Goal: Find contact information: Find contact information

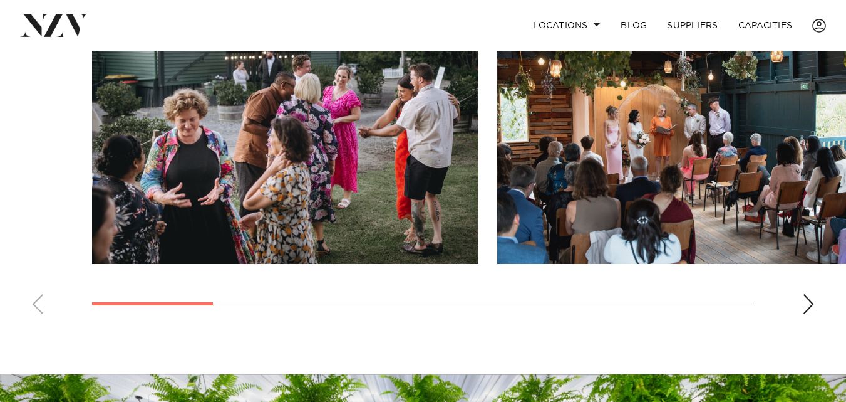
scroll to position [1002, 0]
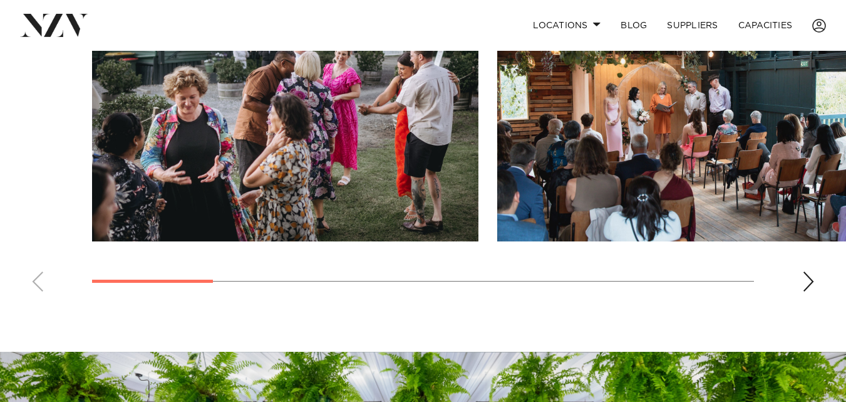
click at [806, 281] on div "Next slide" at bounding box center [809, 281] width 13 height 20
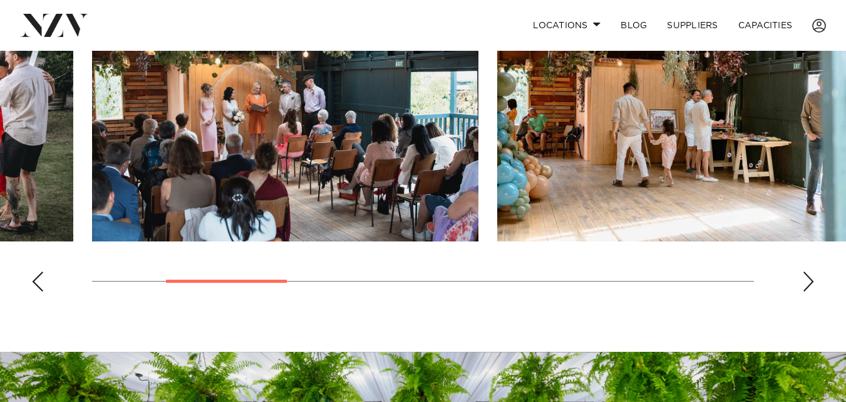
click at [806, 281] on div "Next slide" at bounding box center [809, 281] width 13 height 20
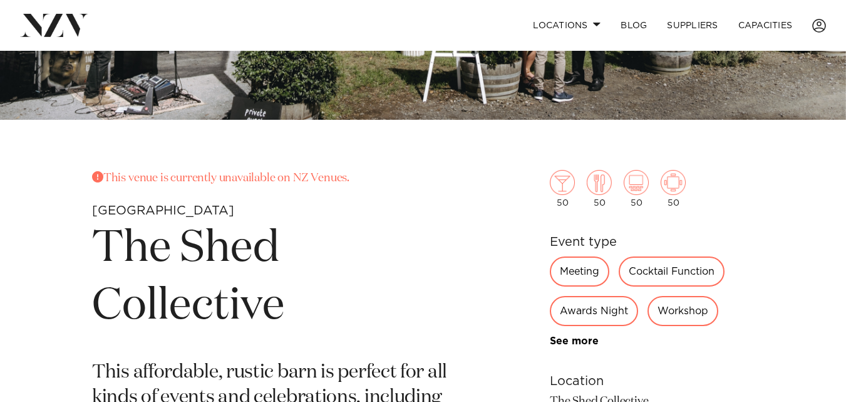
scroll to position [288, 0]
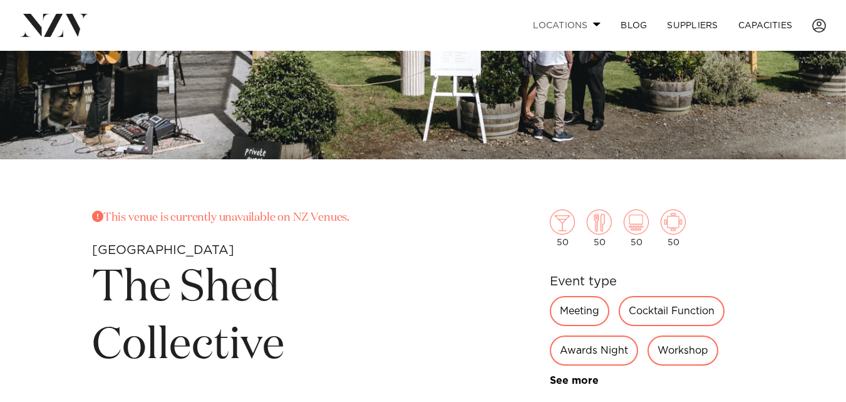
click at [580, 26] on link "Locations" at bounding box center [567, 25] width 88 height 27
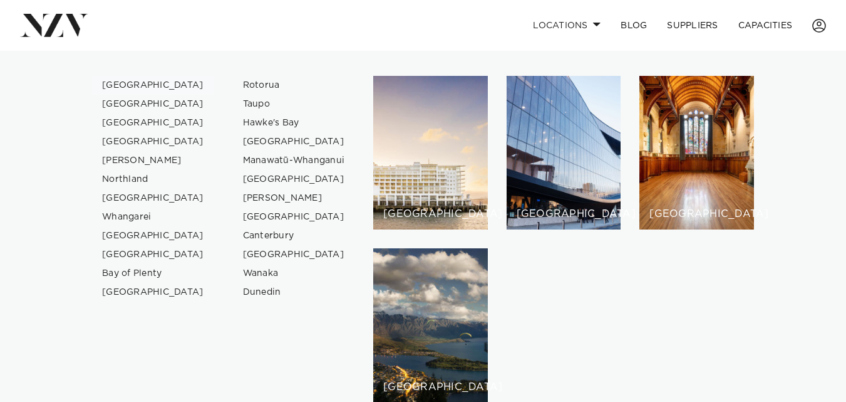
click at [128, 86] on link "[GEOGRAPHIC_DATA]" at bounding box center [153, 85] width 122 height 19
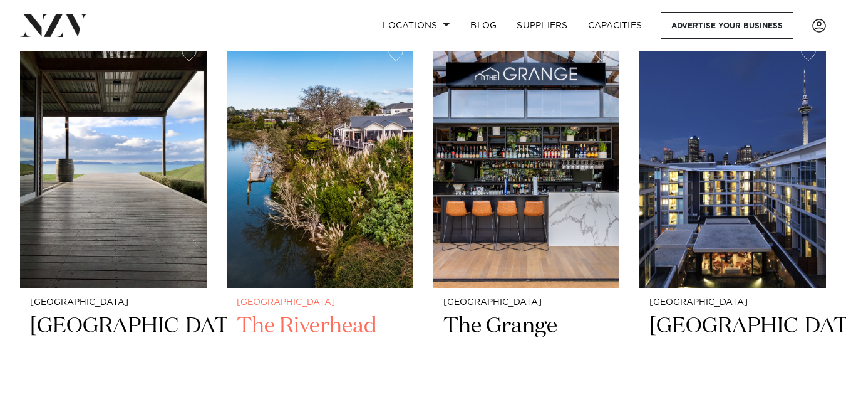
scroll to position [1566, 0]
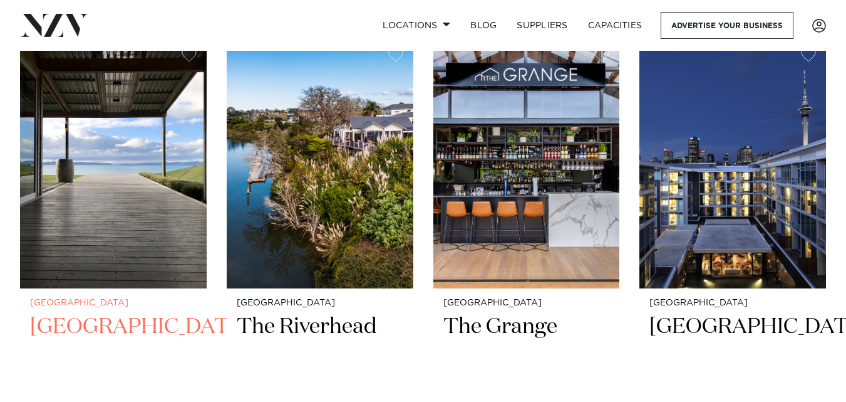
click at [90, 231] on img at bounding box center [113, 163] width 187 height 250
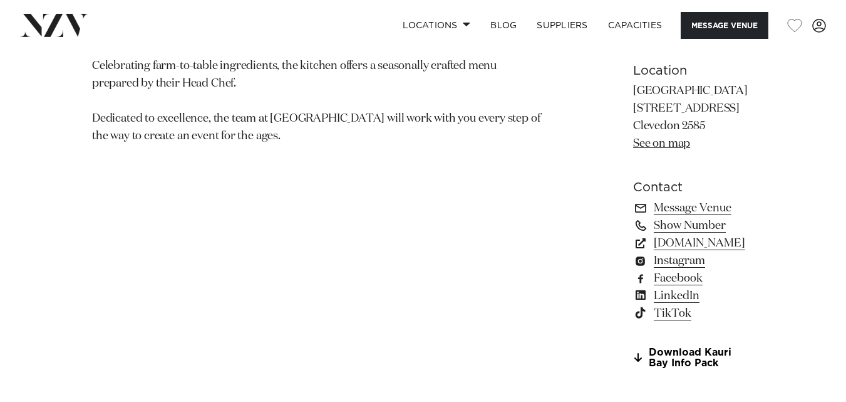
scroll to position [877, 0]
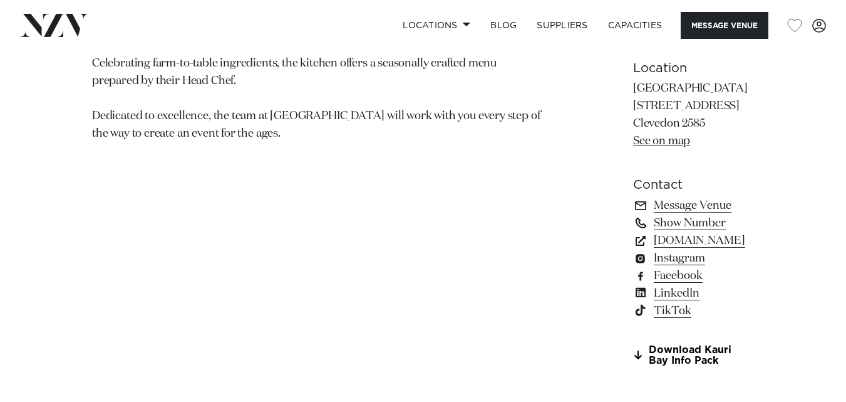
click at [633, 214] on link "Show Number" at bounding box center [693, 223] width 121 height 18
click at [633, 197] on link "Message Venue" at bounding box center [693, 206] width 121 height 18
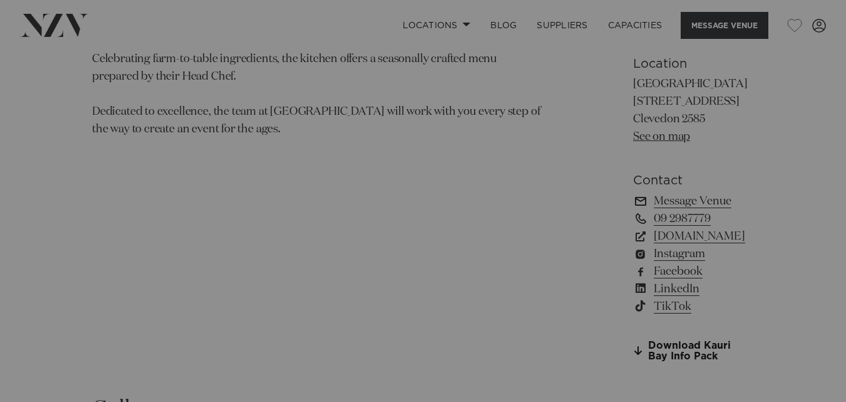
scroll to position [882, 0]
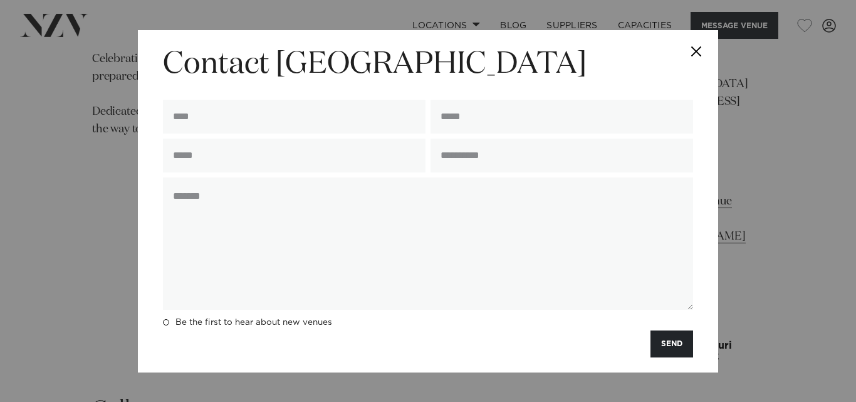
click at [693, 52] on button "Close" at bounding box center [696, 52] width 44 height 44
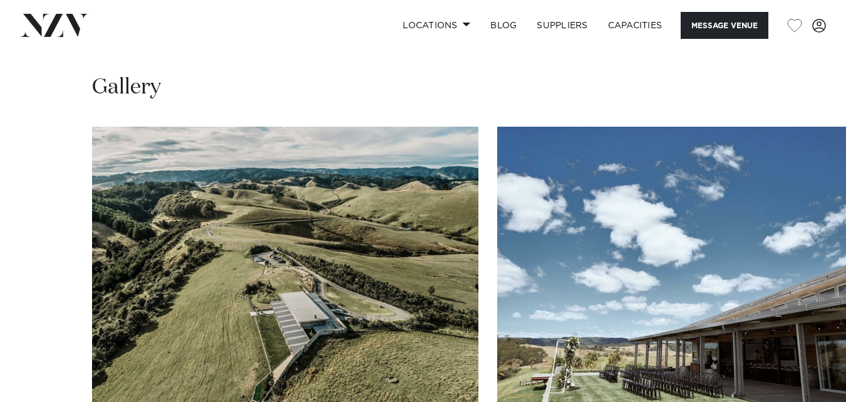
scroll to position [1257, 0]
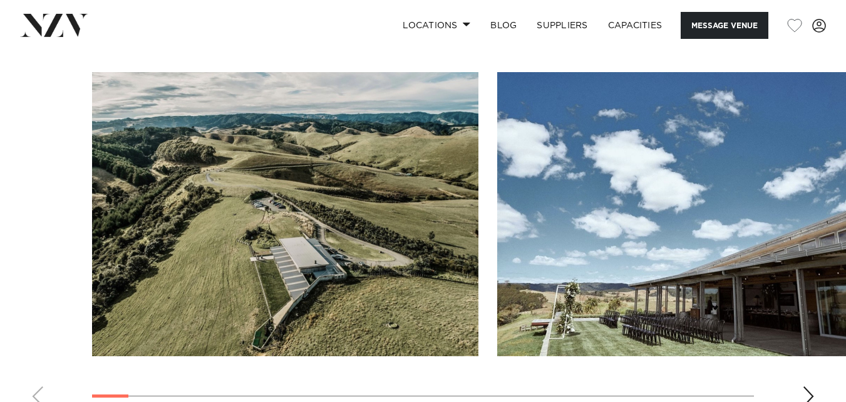
click at [808, 386] on div "Next slide" at bounding box center [809, 396] width 13 height 20
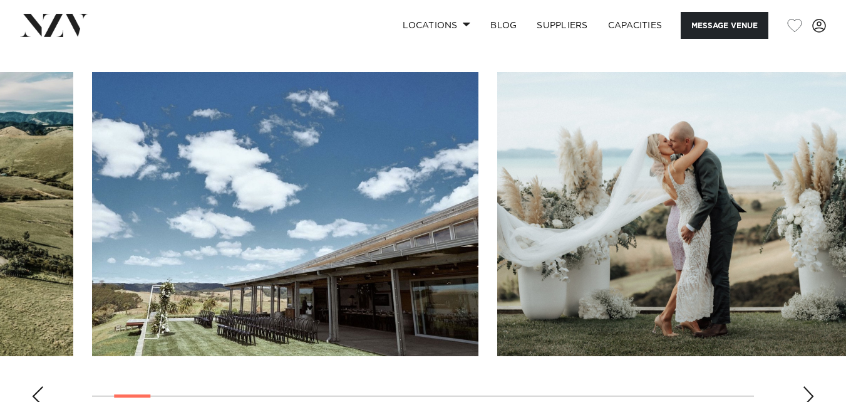
click at [808, 386] on div "Next slide" at bounding box center [809, 396] width 13 height 20
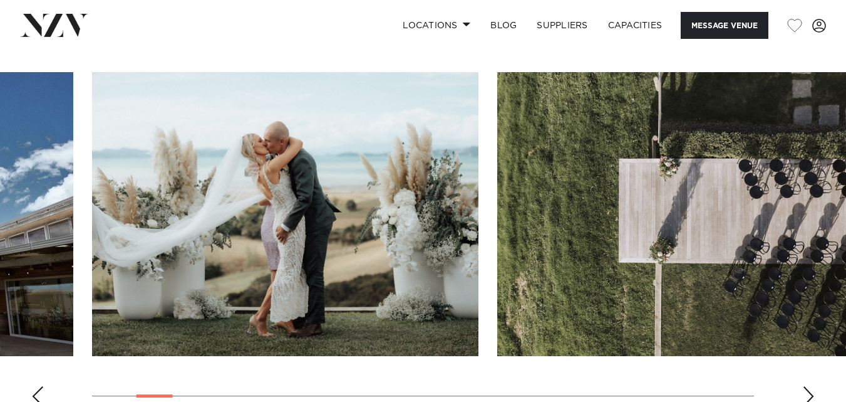
click at [808, 386] on div "Next slide" at bounding box center [809, 396] width 13 height 20
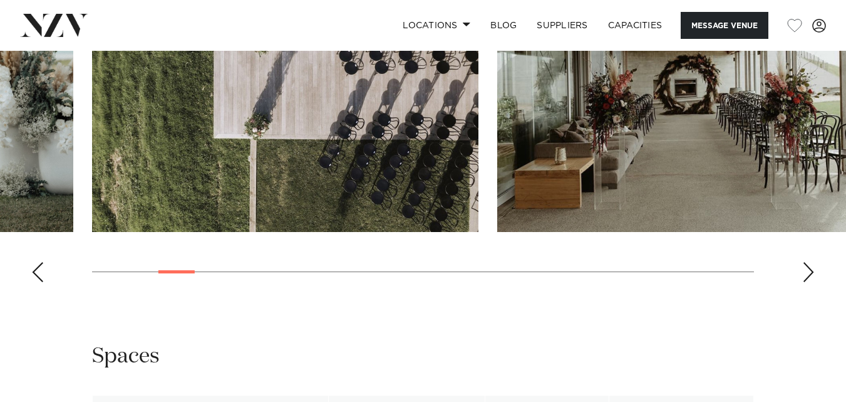
scroll to position [1383, 0]
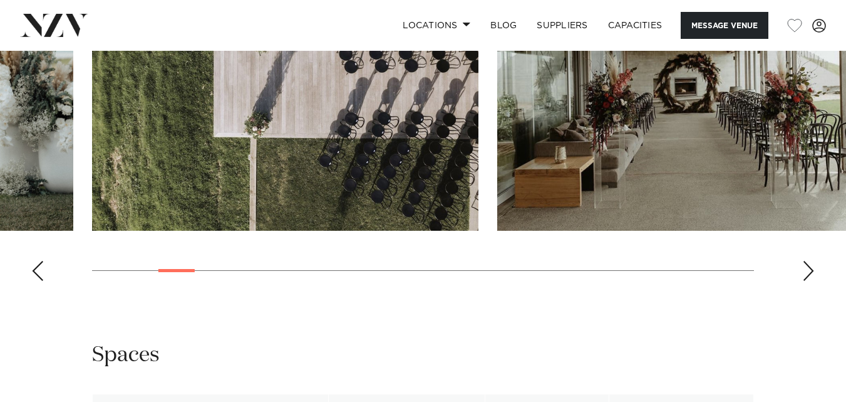
click at [811, 261] on div "Next slide" at bounding box center [809, 271] width 13 height 20
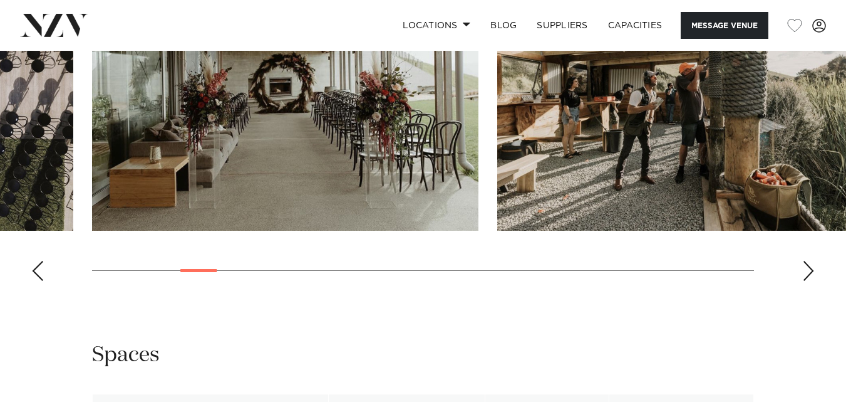
click at [805, 261] on div "Next slide" at bounding box center [809, 271] width 13 height 20
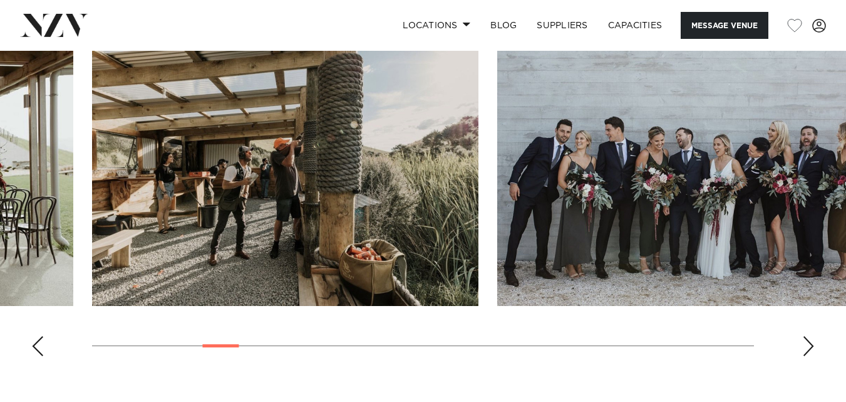
scroll to position [1195, 0]
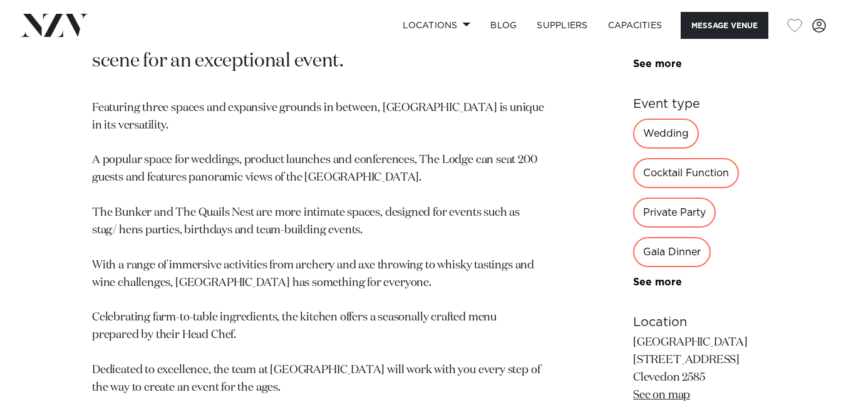
scroll to position [627, 0]
